Goal: Task Accomplishment & Management: Complete application form

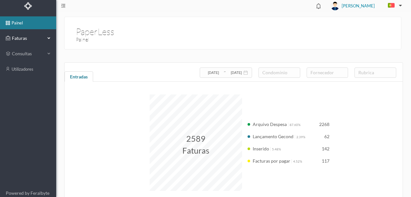
click at [22, 39] on span "Faturas" at bounding box center [27, 38] width 35 height 6
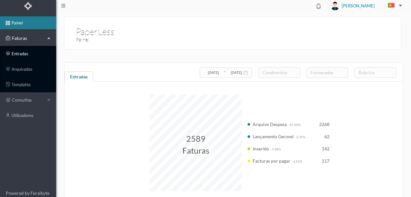
click at [24, 52] on link "entradas" at bounding box center [28, 53] width 56 height 13
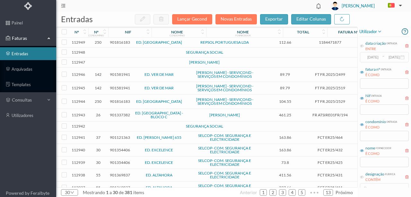
click at [122, 41] on span "901816183" at bounding box center [120, 42] width 20 height 5
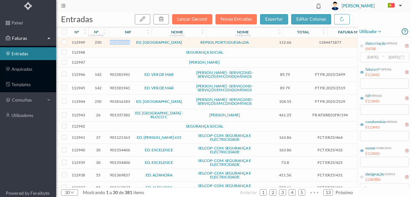
click at [122, 41] on span "901816183" at bounding box center [120, 42] width 20 height 5
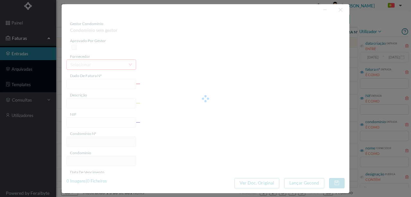
type input "1184471877"
type input "[STREET_ADDRESS][PERSON_NAME]"
type input "901816183"
type input "[DATE]"
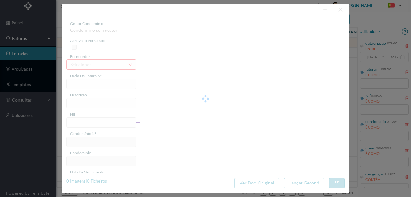
type input "[DATE]"
type input "112.66"
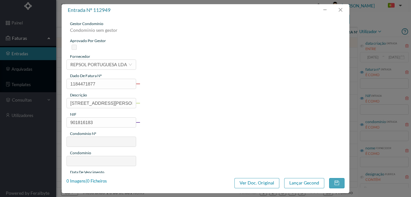
type input "250"
type input "ED. [GEOGRAPHIC_DATA]"
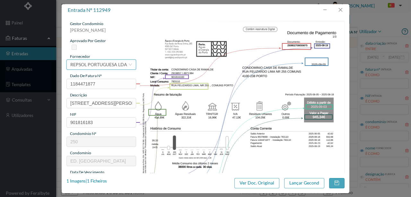
click at [88, 64] on div "REPSOL PORTUGUESA LDA" at bounding box center [98, 65] width 57 height 10
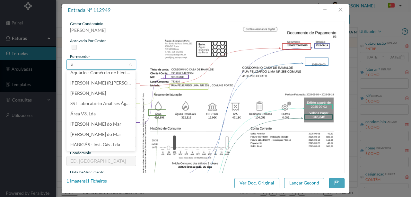
scroll to position [1, 0]
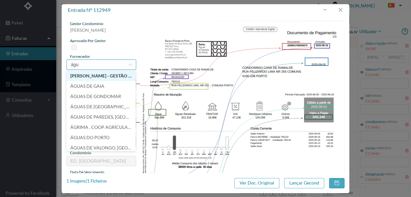
type input "água"
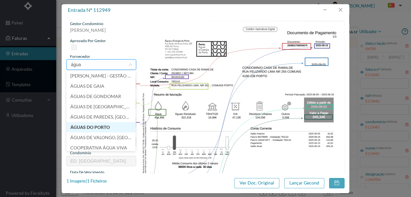
click at [96, 127] on li "ÁGUAS DO PORTO" at bounding box center [101, 127] width 69 height 10
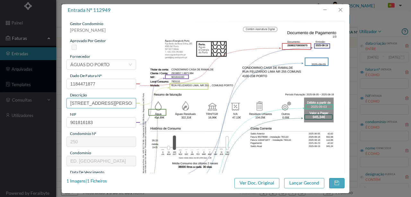
scroll to position [0, 4]
drag, startPoint x: 69, startPoint y: 103, endPoint x: 177, endPoint y: 100, distance: 108.0
click at [177, 100] on div "gestor condomínio [PERSON_NAME] aprovado por gestor fornecedor selecionar ÁGUAS…" at bounding box center [206, 171] width 278 height 300
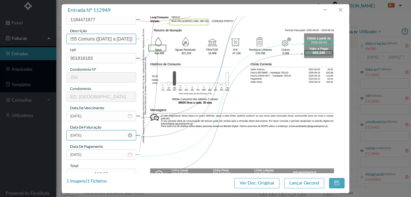
scroll to position [85, 0]
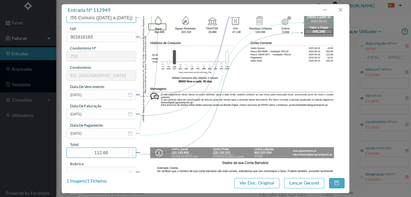
type input "255 Comuns ([DATE] a [DATE])"
drag, startPoint x: 113, startPoint y: 154, endPoint x: 64, endPoint y: 156, distance: 49.8
click at [64, 156] on div "gestor condomínio [PERSON_NAME] aprovado por gestor fornecedor selecionar ÁGUAS…" at bounding box center [206, 94] width 288 height 157
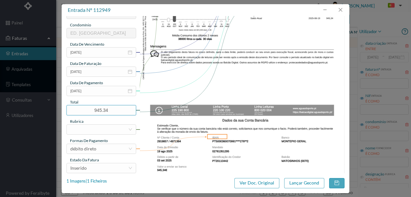
scroll to position [150, 0]
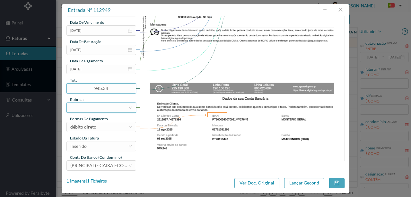
type input "945.34"
click at [84, 109] on div at bounding box center [99, 108] width 58 height 10
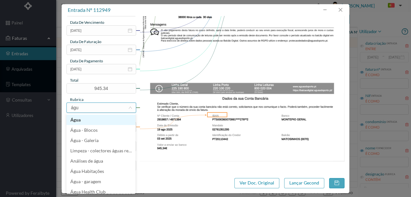
type input "água"
click at [76, 121] on li "Água" at bounding box center [101, 120] width 69 height 10
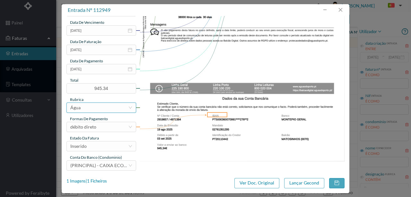
scroll to position [152, 0]
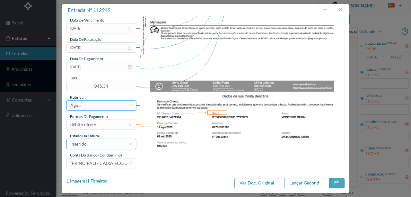
click at [91, 141] on div "Inserido" at bounding box center [99, 144] width 58 height 10
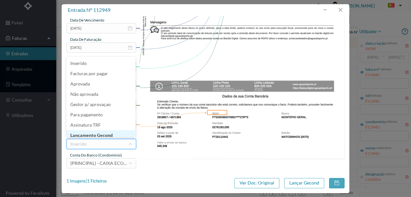
scroll to position [3, 0]
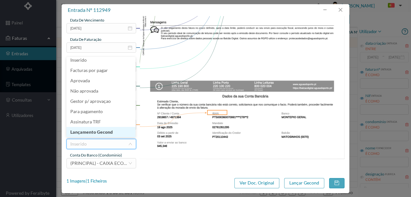
click at [99, 130] on li "Lançamento Gecond" at bounding box center [101, 132] width 69 height 10
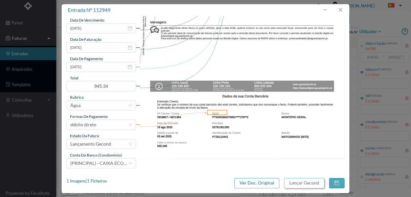
click at [304, 184] on button "Lançar Gecond" at bounding box center [304, 183] width 40 height 10
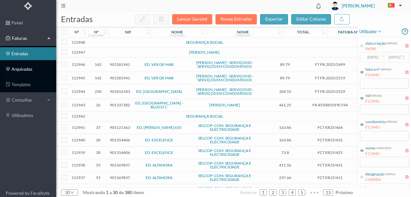
drag, startPoint x: 23, startPoint y: 68, endPoint x: 33, endPoint y: 68, distance: 9.6
click at [23, 68] on link "arquivadas" at bounding box center [28, 69] width 56 height 13
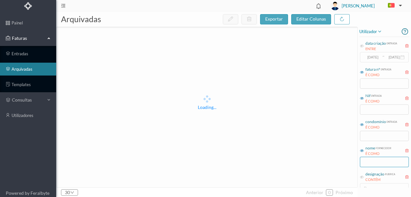
click at [372, 162] on input "text" at bounding box center [384, 162] width 49 height 10
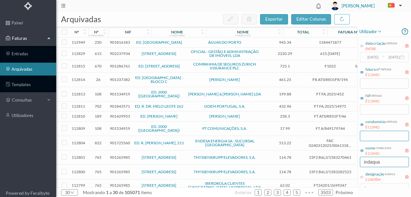
type input "indaqua"
click at [380, 136] on input "text" at bounding box center [384, 136] width 49 height 10
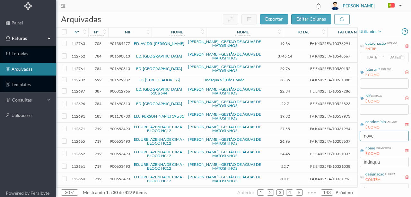
drag, startPoint x: 381, startPoint y: 130, endPoint x: 378, endPoint y: 133, distance: 3.7
click at [380, 132] on input "nove" at bounding box center [384, 136] width 49 height 10
click at [378, 133] on input "nove" at bounding box center [384, 136] width 49 height 10
drag, startPoint x: 379, startPoint y: 136, endPoint x: 258, endPoint y: 143, distance: 121.0
click at [264, 143] on div "arquivadas exportar editar colunas nº nº condomínio nif nome condomínio nome fo…" at bounding box center [233, 104] width 355 height 185
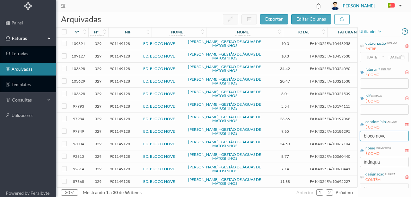
type input "bloco nove"
click at [116, 44] on span "901149128" at bounding box center [120, 43] width 20 height 5
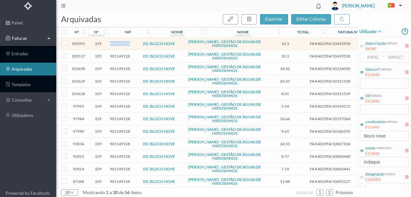
click at [116, 44] on span "901149128" at bounding box center [120, 43] width 20 height 5
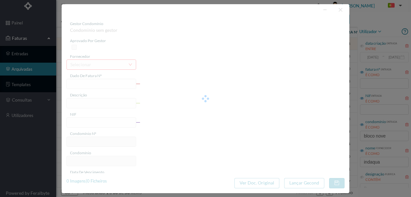
type input "FA K4025FA/10443958"
type input "68 Totalizador ([DATE] a [DATE])"
type input "901149128"
type input "[DATE]"
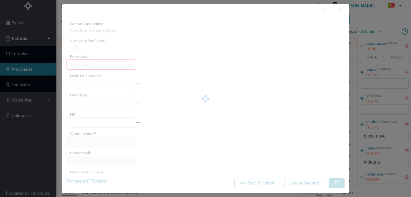
type input "[DATE]"
type input "10.30"
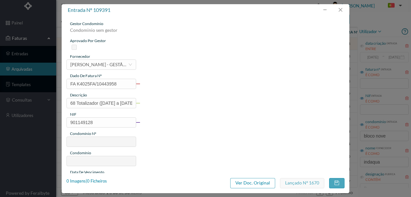
type input "329"
type input "ED. BLOCO NOVE"
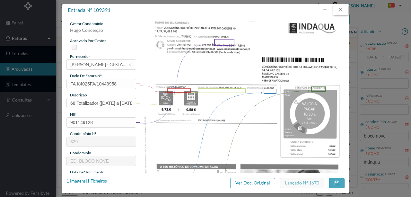
click at [342, 10] on button "button" at bounding box center [340, 10] width 15 height 10
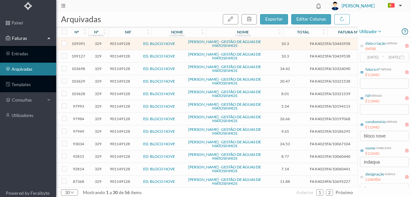
click at [115, 56] on span "901149128" at bounding box center [120, 56] width 20 height 5
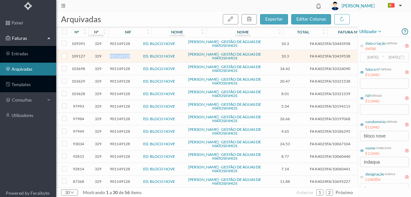
click at [115, 56] on span "901149128" at bounding box center [120, 56] width 20 height 5
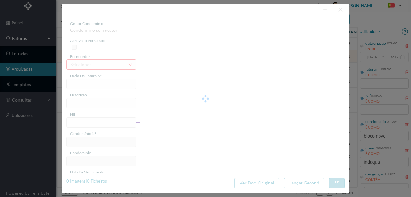
type input "FA K4025FA/10439538"
type input "102 Totalizador ( [DATE] a [DATE])"
type input "901149128"
type input "[DATE]"
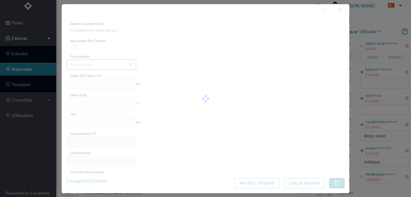
type input "[DATE]"
type input "10.30"
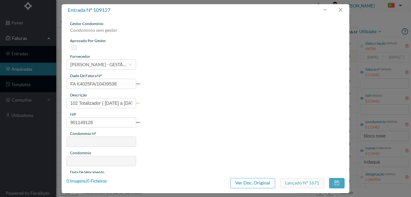
type input "329"
type input "ED. BLOCO NOVE"
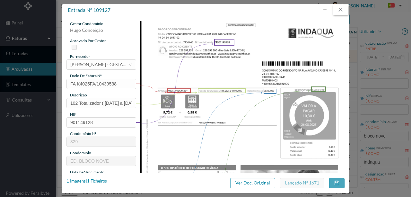
drag, startPoint x: 343, startPoint y: 10, endPoint x: 335, endPoint y: 25, distance: 17.0
click at [343, 10] on button "button" at bounding box center [340, 10] width 15 height 10
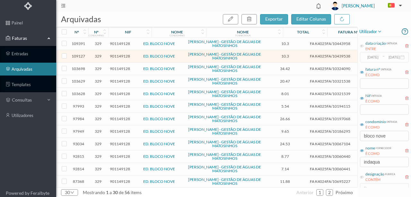
click at [121, 44] on span "901149128" at bounding box center [120, 43] width 20 height 5
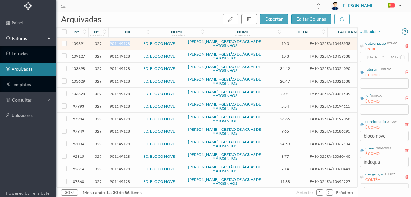
click at [121, 44] on span "901149128" at bounding box center [120, 43] width 20 height 5
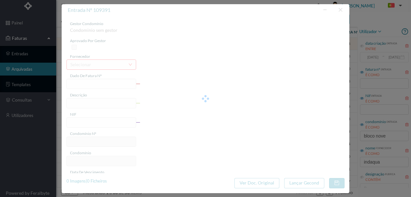
type input "FA K4025FA/10443958"
type input "68 Totalizador ([DATE] a [DATE])"
type input "901149128"
type input "[DATE]"
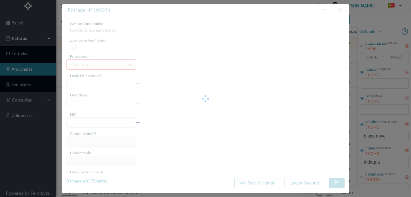
type input "[DATE]"
type input "10.30"
type input "329"
type input "ED. BLOCO NOVE"
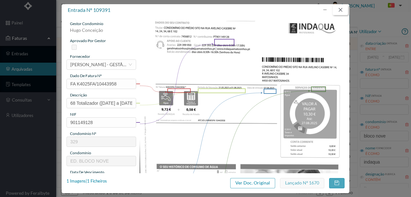
drag, startPoint x: 345, startPoint y: 8, endPoint x: 324, endPoint y: 25, distance: 27.4
click at [345, 8] on button "button" at bounding box center [340, 10] width 15 height 10
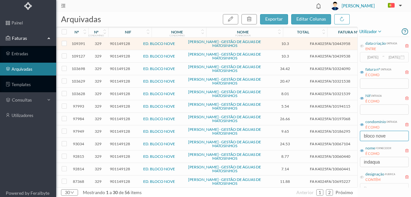
drag, startPoint x: 392, startPoint y: 137, endPoint x: 314, endPoint y: 140, distance: 78.1
click at [319, 142] on div "arquivadas exportar editar colunas nº nº condomínio nif nome condomínio nome fo…" at bounding box center [233, 104] width 355 height 185
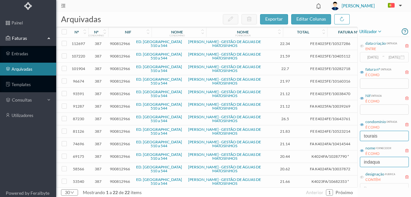
type input "tourais"
drag, startPoint x: 386, startPoint y: 164, endPoint x: 334, endPoint y: 164, distance: 51.7
click at [335, 164] on div "arquivadas exportar editar colunas nº nº condomínio nif nome condomínio nome fo…" at bounding box center [233, 104] width 355 height 185
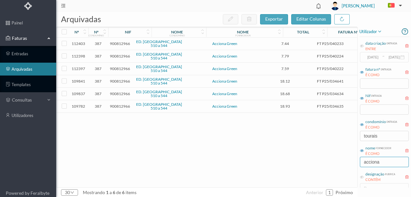
type input "acciona"
click at [141, 138] on div "112403 387 900812966 ED. [STREET_ADDRESS] 7.44 FT P25/040233 Eletricidade Arqui…" at bounding box center [246, 113] width 378 height 150
click at [118, 105] on span "900812966" at bounding box center [120, 106] width 20 height 5
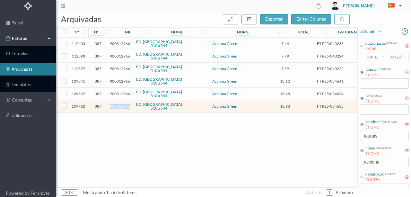
click at [118, 105] on span "900812966" at bounding box center [120, 106] width 20 height 5
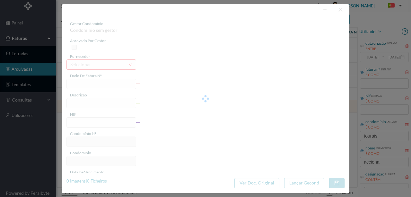
type input "FT P25/034635"
type input "528 ([DATE] a [DATE])"
type input "900812966"
type input "[DATE]"
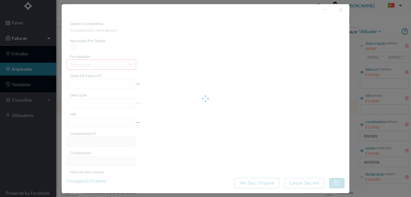
type input "[DATE]"
type input "18.93"
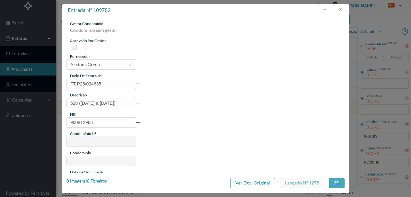
type input "387"
type input "ED. [GEOGRAPHIC_DATA] 510 a 544"
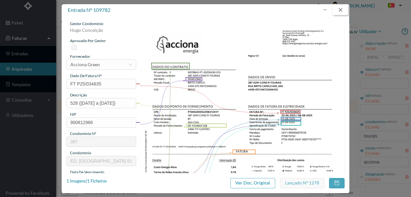
click at [339, 11] on button "button" at bounding box center [340, 10] width 15 height 10
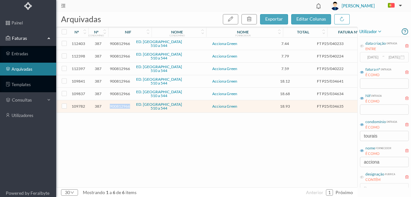
click at [120, 105] on span "900812966" at bounding box center [120, 106] width 20 height 5
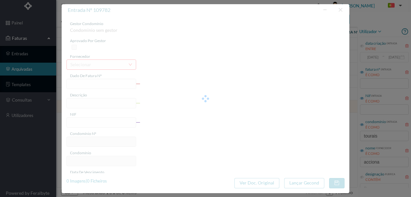
type input "FT P25/034635"
type input "528 ([DATE] a [DATE])"
type input "900812966"
type input "[DATE]"
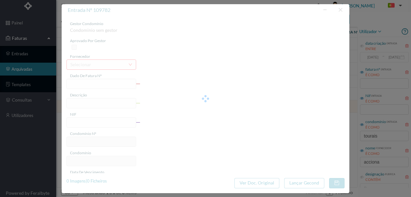
type input "[DATE]"
type input "18.93"
type input "387"
type input "ED. [GEOGRAPHIC_DATA] 510 a 544"
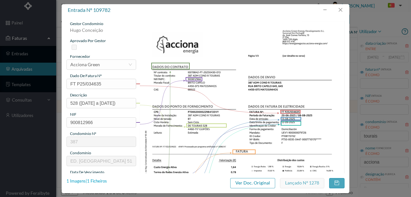
click at [100, 180] on div "1 Imagens | 1 Ficheiros" at bounding box center [87, 181] width 40 height 6
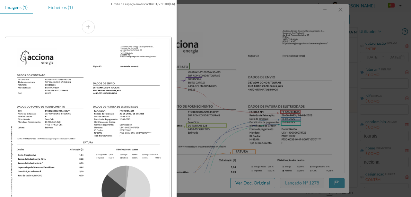
click at [56, 3] on div "Ficheiros (1)" at bounding box center [60, 7] width 35 height 14
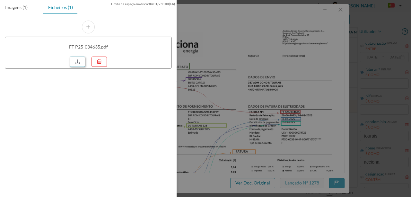
click at [79, 62] on link at bounding box center [77, 62] width 15 height 10
click at [259, 57] on div at bounding box center [205, 98] width 411 height 197
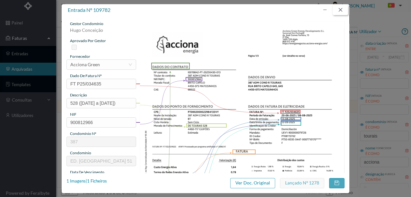
click at [339, 9] on button "button" at bounding box center [340, 10] width 15 height 10
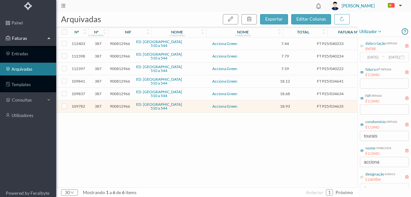
click at [120, 43] on span "900812966" at bounding box center [120, 43] width 20 height 5
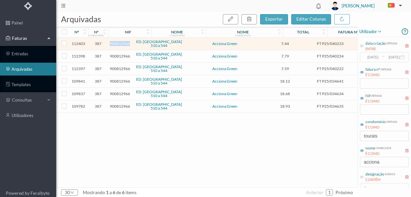
click at [120, 43] on span "900812966" at bounding box center [120, 43] width 20 height 5
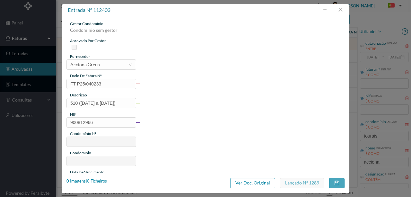
type input "FT P25/040233"
type input "510 ([DATE] a [DATE])"
type input "900812966"
type input "[DATE]"
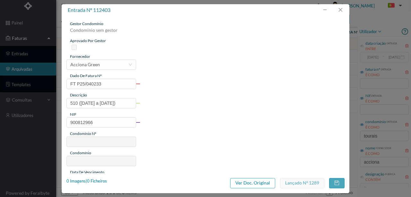
type input "[DATE]"
type input "7.44"
type input "387"
type input "ED. [GEOGRAPHIC_DATA] 510 a 544"
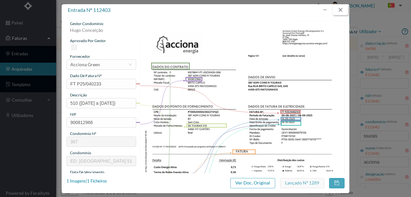
click at [343, 10] on button "button" at bounding box center [340, 10] width 15 height 10
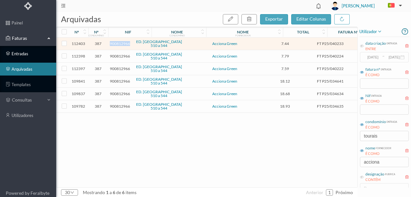
click at [22, 52] on link "entradas" at bounding box center [28, 53] width 56 height 13
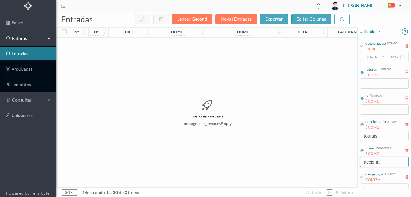
drag, startPoint x: 382, startPoint y: 162, endPoint x: 294, endPoint y: 168, distance: 87.9
click at [295, 168] on div "entradas Lançar Gecond Novas Entradas exportar editar colunas nº nº condomínio …" at bounding box center [233, 104] width 355 height 185
drag, startPoint x: 386, startPoint y: 135, endPoint x: 347, endPoint y: 138, distance: 38.6
click at [347, 138] on div "entradas Lançar Gecond Novas Entradas exportar editar colunas nº nº condomínio …" at bounding box center [233, 104] width 355 height 185
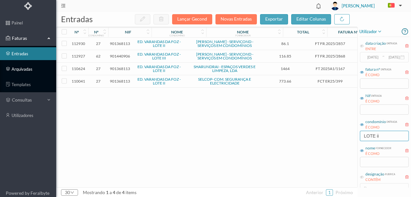
type input "LOTE ii"
